Goal: Register for event/course

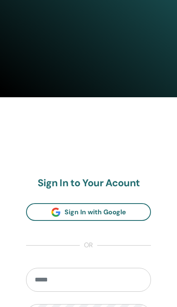
scroll to position [320, 0]
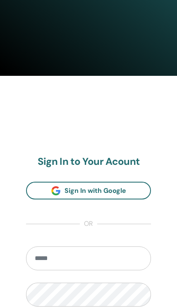
click at [91, 264] on input "email" at bounding box center [88, 259] width 125 height 24
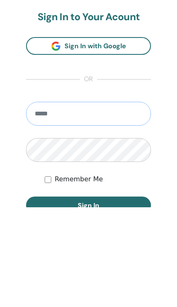
type input "**********"
click at [88, 297] on button "Sign In" at bounding box center [88, 305] width 125 height 17
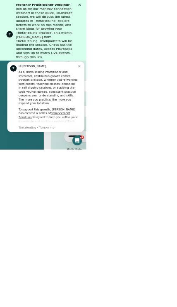
click at [160, 76] on button "Dismiss notification" at bounding box center [157, 76] width 7 height 7
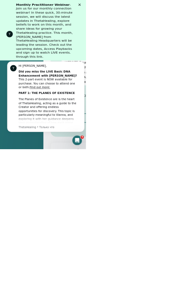
scroll to position [741, 34]
click at [159, 76] on button "Dismiss notification" at bounding box center [157, 76] width 7 height 7
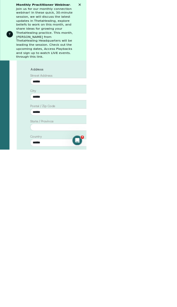
scroll to position [488, 105]
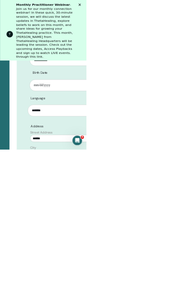
scroll to position [371, 105]
click at [162, 13] on div "Monthly Practitioner Webinar - Join us for our monthly connection webinar! In t…" at bounding box center [98, 70] width 130 height 135
click at [163, 16] on div "Monthly Practitioner Webinar - Join us for our monthly connection webinar! In t…" at bounding box center [98, 70] width 130 height 135
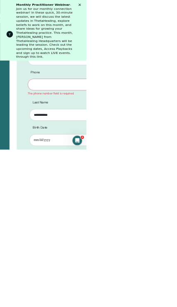
scroll to position [0, 105]
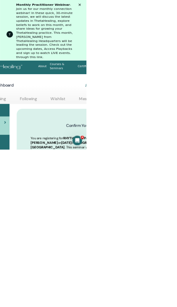
click at [153, 0] on div "T Monthly Practitioner Webinar - Join us for our monthly connection webinar! In…" at bounding box center [88, 62] width 177 height 125
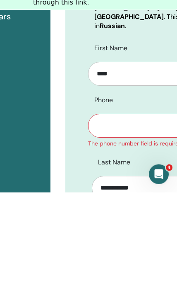
type input "*"
type input "**********"
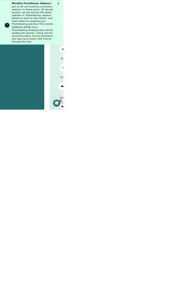
scroll to position [357, 0]
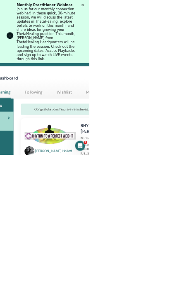
scroll to position [0, 97]
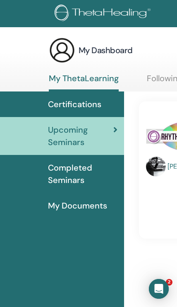
click at [69, 109] on span "Certifications" at bounding box center [74, 104] width 53 height 12
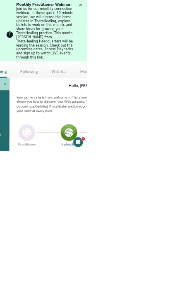
scroll to position [79, 105]
click at [44, 269] on img at bounding box center [54, 270] width 35 height 35
click at [51, 276] on img at bounding box center [54, 270] width 35 height 35
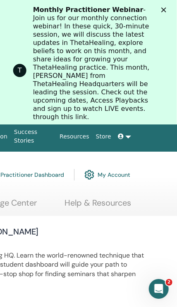
scroll to position [0, 319]
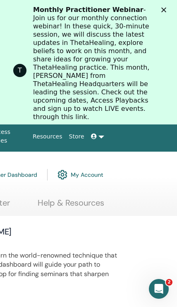
click at [165, 9] on polygon "Закрыть" at bounding box center [163, 9] width 5 height 5
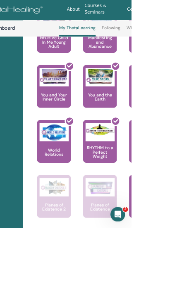
scroll to position [481, 93]
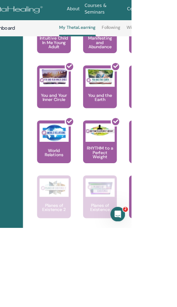
click at [124, 282] on p "Planes of Existence" at bounding box center [134, 280] width 45 height 12
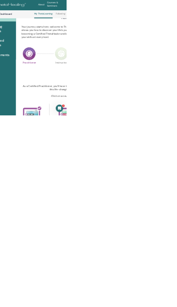
scroll to position [81, 81]
